Goal: Navigation & Orientation: Understand site structure

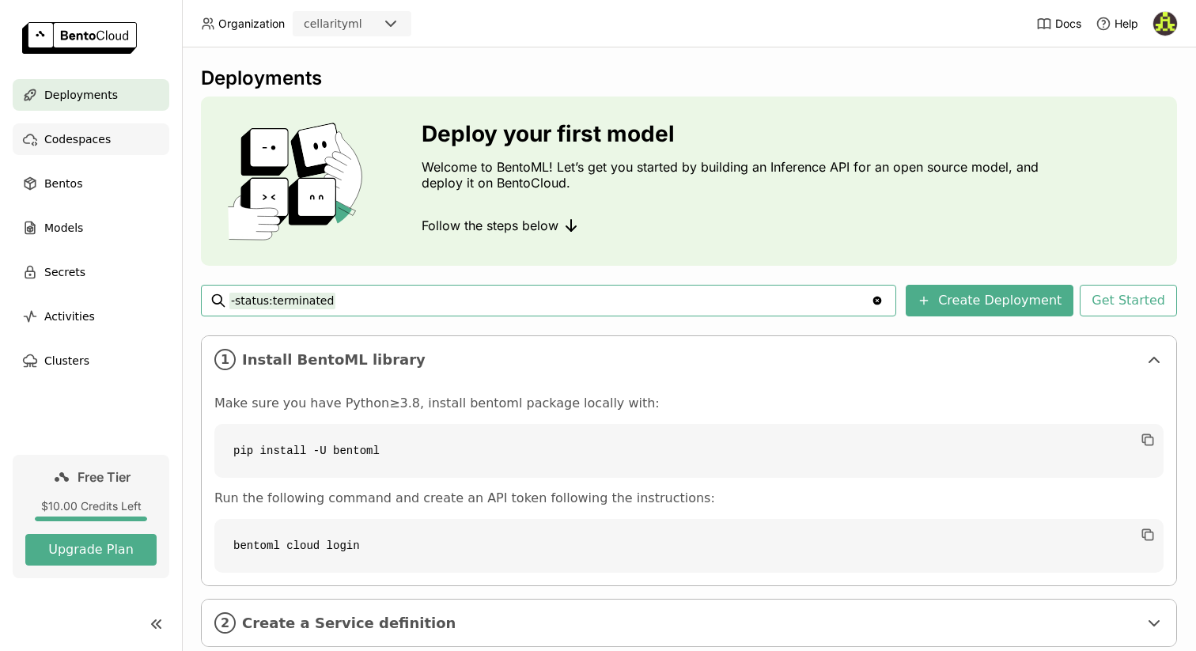
click at [83, 144] on span "Codespaces" at bounding box center [77, 139] width 66 height 19
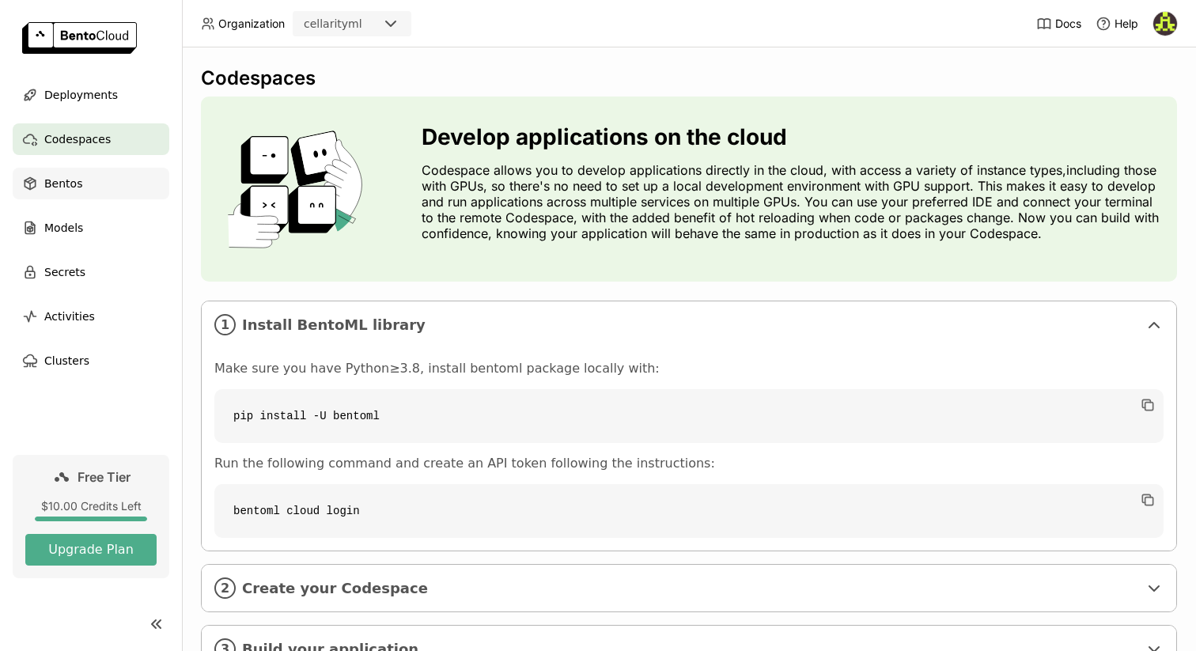
click at [92, 179] on div "Bentos" at bounding box center [91, 184] width 157 height 32
